Goal: Find specific page/section: Find specific page/section

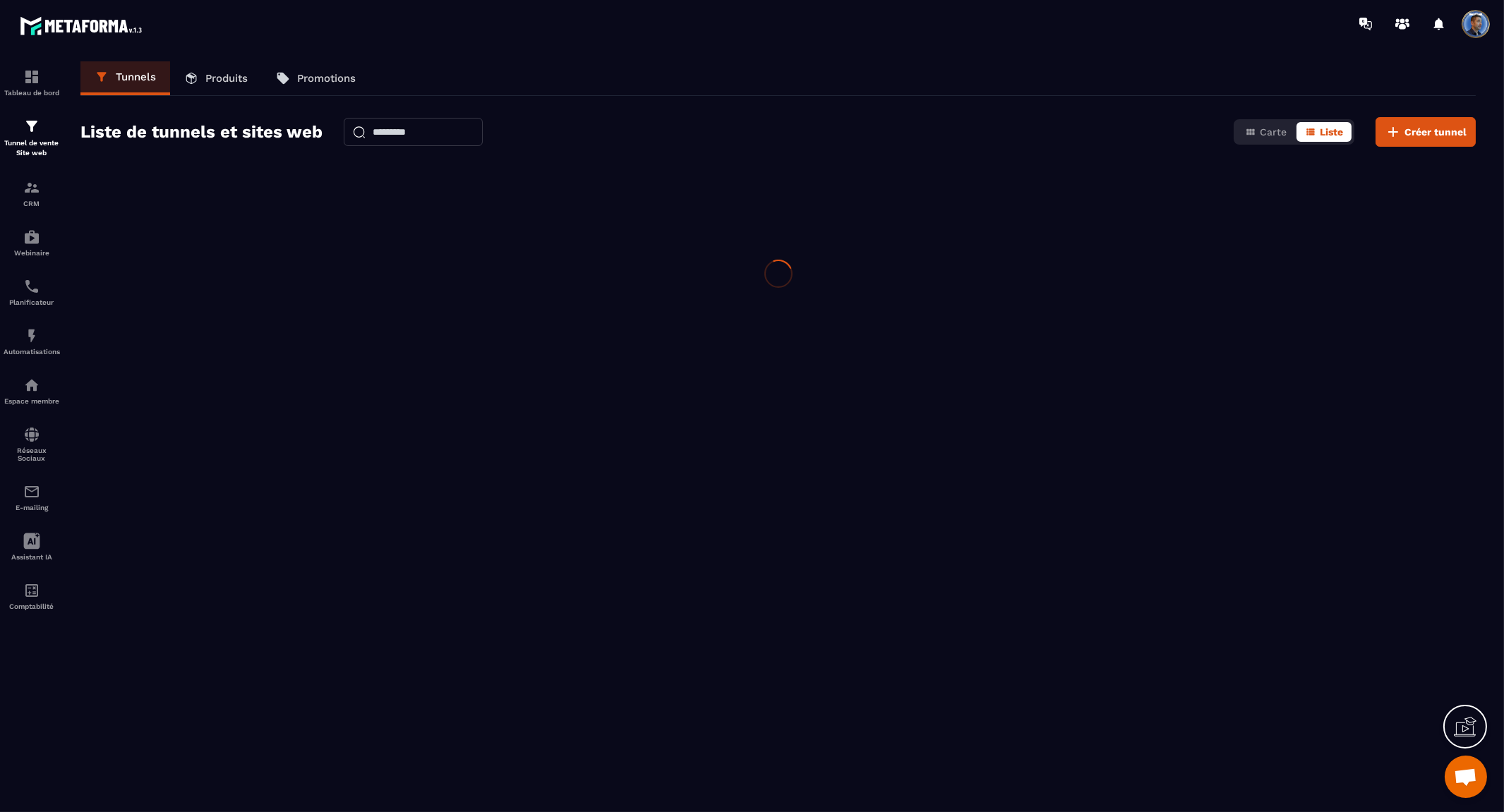
scroll to position [7038, 0]
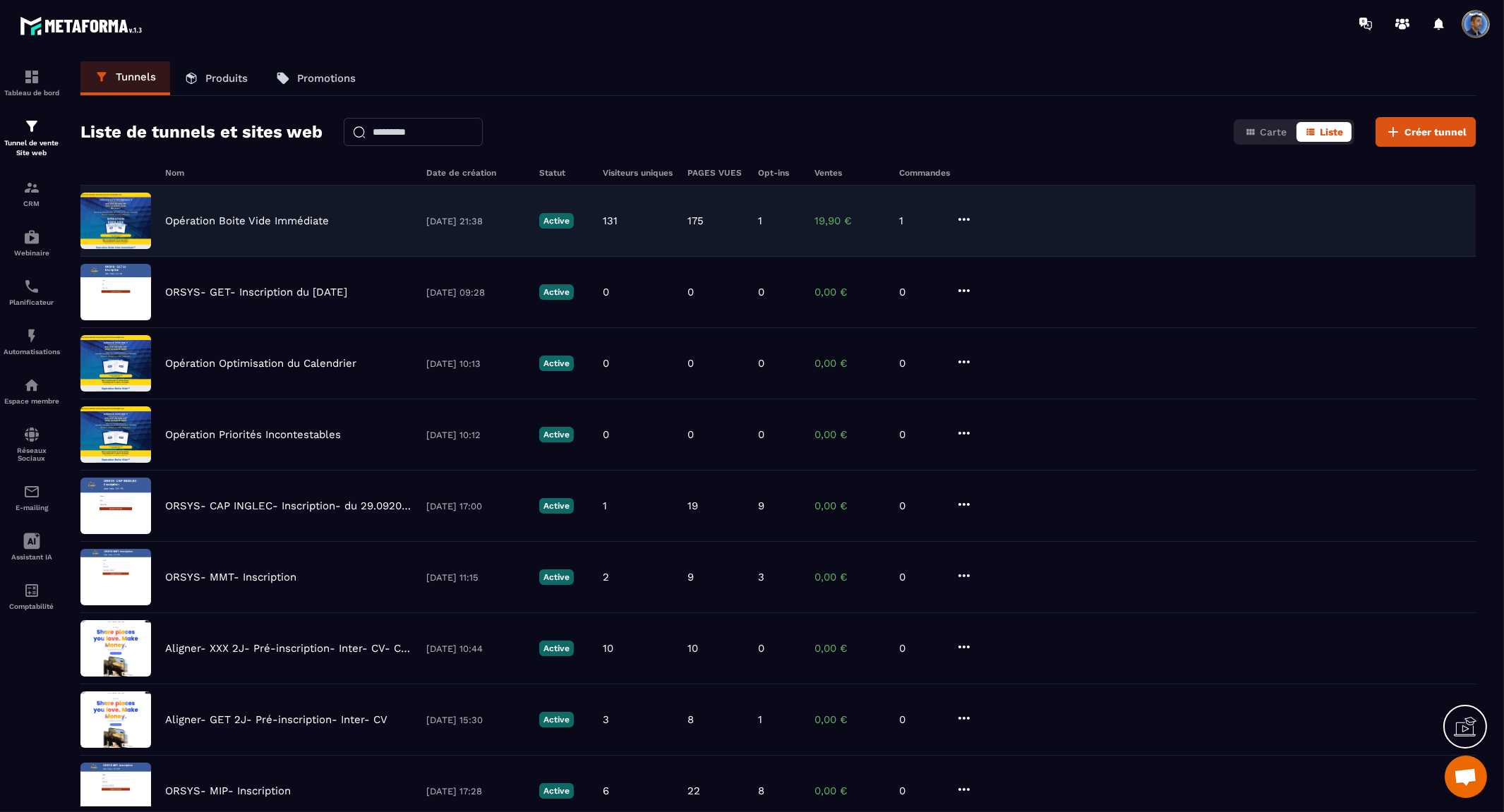
click at [256, 208] on div "Opération Boite Vide Immédiate 10/09/2025 21:38 Active 131 175 1 19,90 € 1" at bounding box center [778, 221] width 1396 height 72
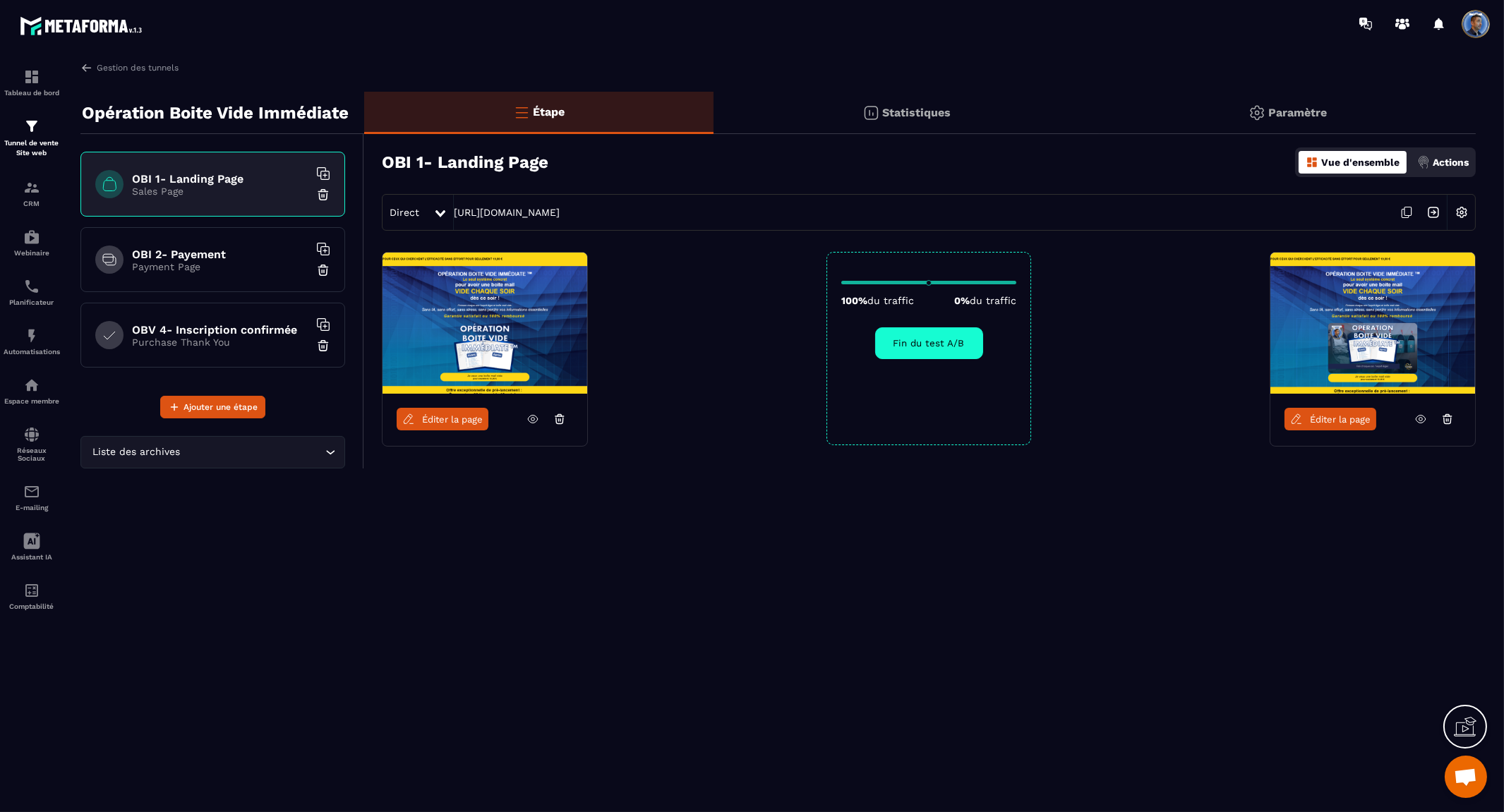
click at [521, 333] on img at bounding box center [484, 323] width 205 height 141
click at [540, 415] on link at bounding box center [533, 418] width 27 height 22
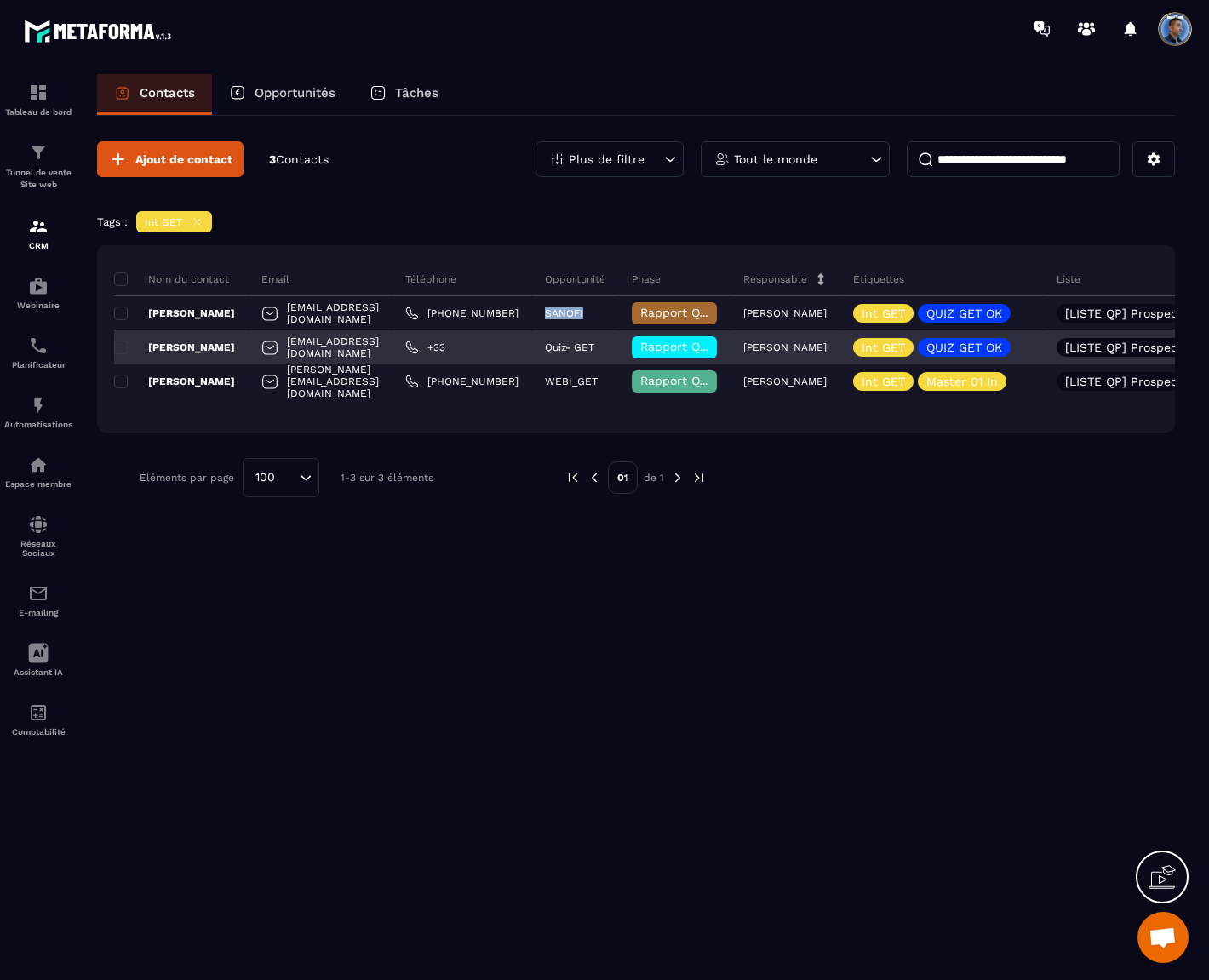
scroll to position [8495, 0]
